Goal: Transaction & Acquisition: Subscribe to service/newsletter

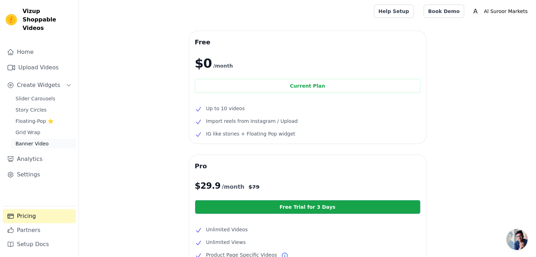
click at [29, 140] on span "Banner Video" at bounding box center [32, 143] width 33 height 7
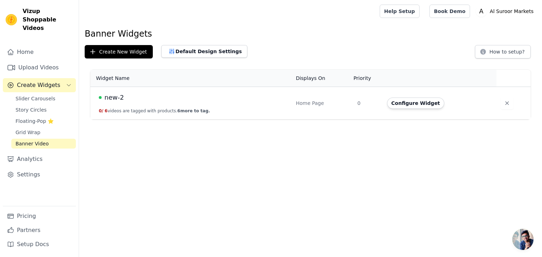
click at [109, 98] on span "new-2" at bounding box center [113, 98] width 19 height 10
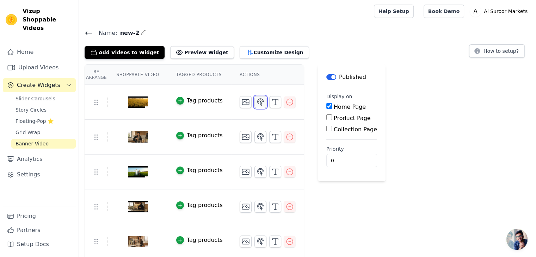
click at [256, 100] on icon "button" at bounding box center [260, 102] width 8 height 8
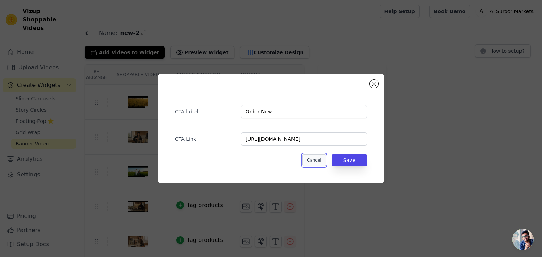
click at [312, 160] on button "Cancel" at bounding box center [314, 160] width 24 height 12
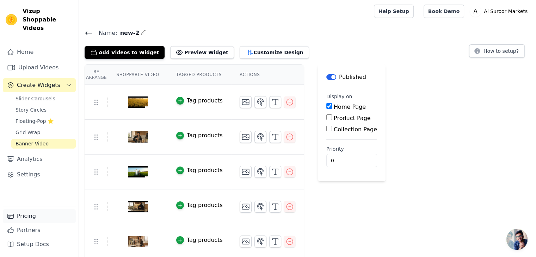
click at [44, 215] on link "Pricing" at bounding box center [39, 216] width 73 height 14
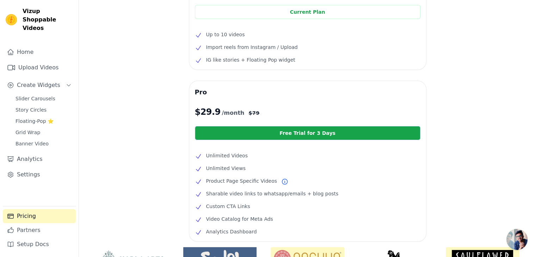
scroll to position [79, 0]
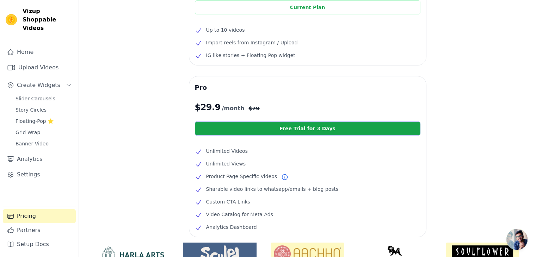
click at [323, 133] on link "Free Trial for 3 Days" at bounding box center [308, 129] width 226 height 14
click at [314, 132] on link "Free Trial for 3 Days" at bounding box center [308, 129] width 226 height 14
